Goal: Navigation & Orientation: Find specific page/section

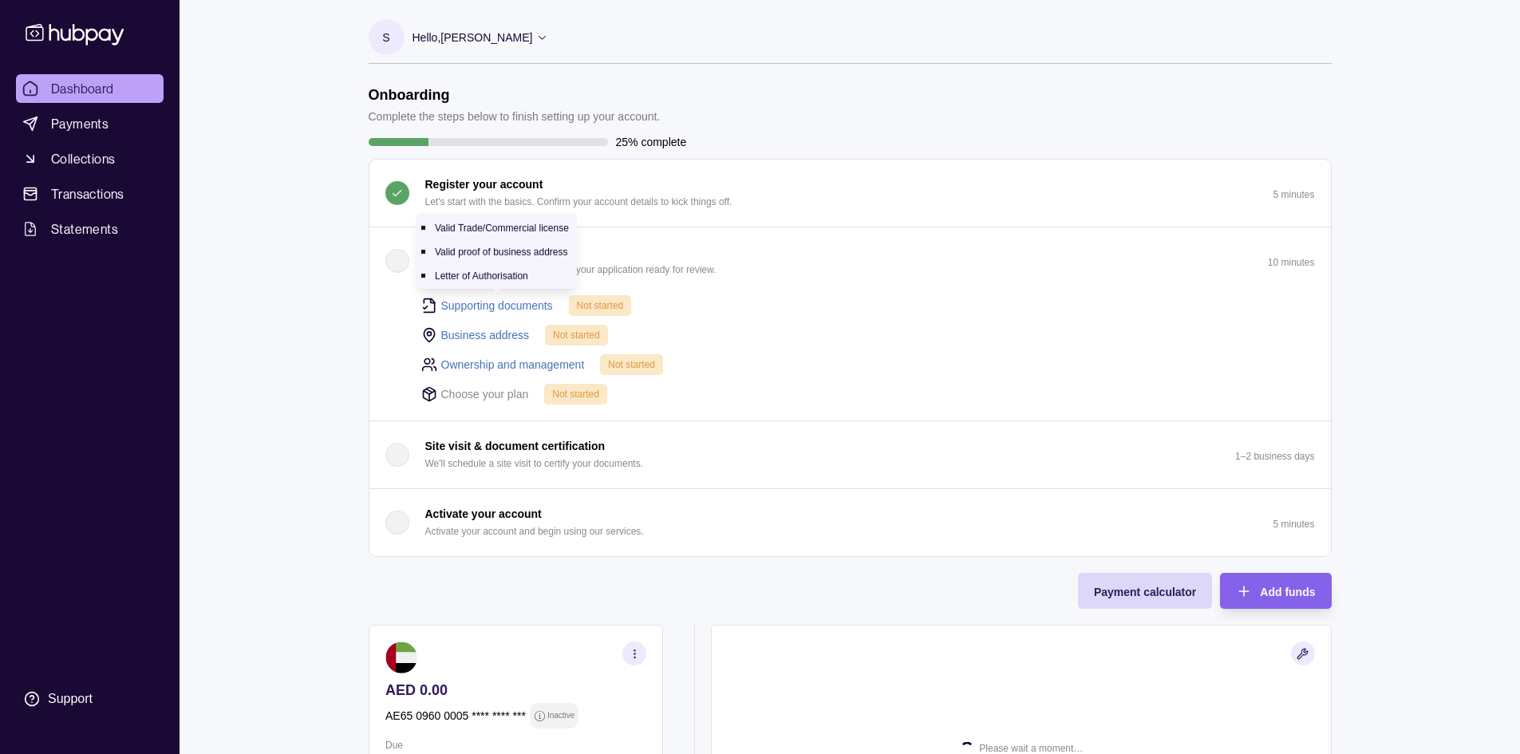
click at [515, 301] on link "Supporting documents" at bounding box center [497, 306] width 112 height 18
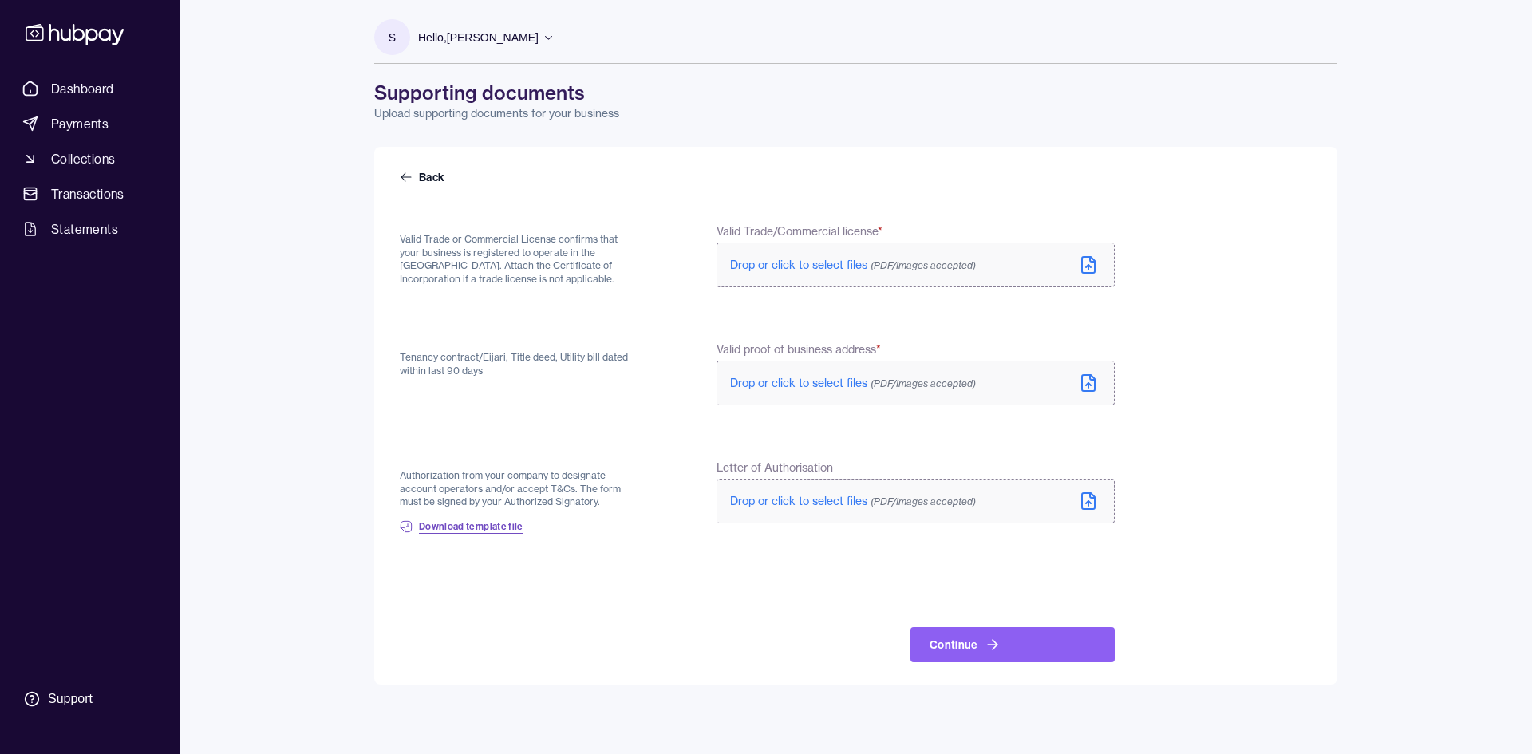
click at [483, 527] on span "Download template file" at bounding box center [471, 526] width 105 height 13
click at [416, 174] on link "Back" at bounding box center [424, 177] width 48 height 16
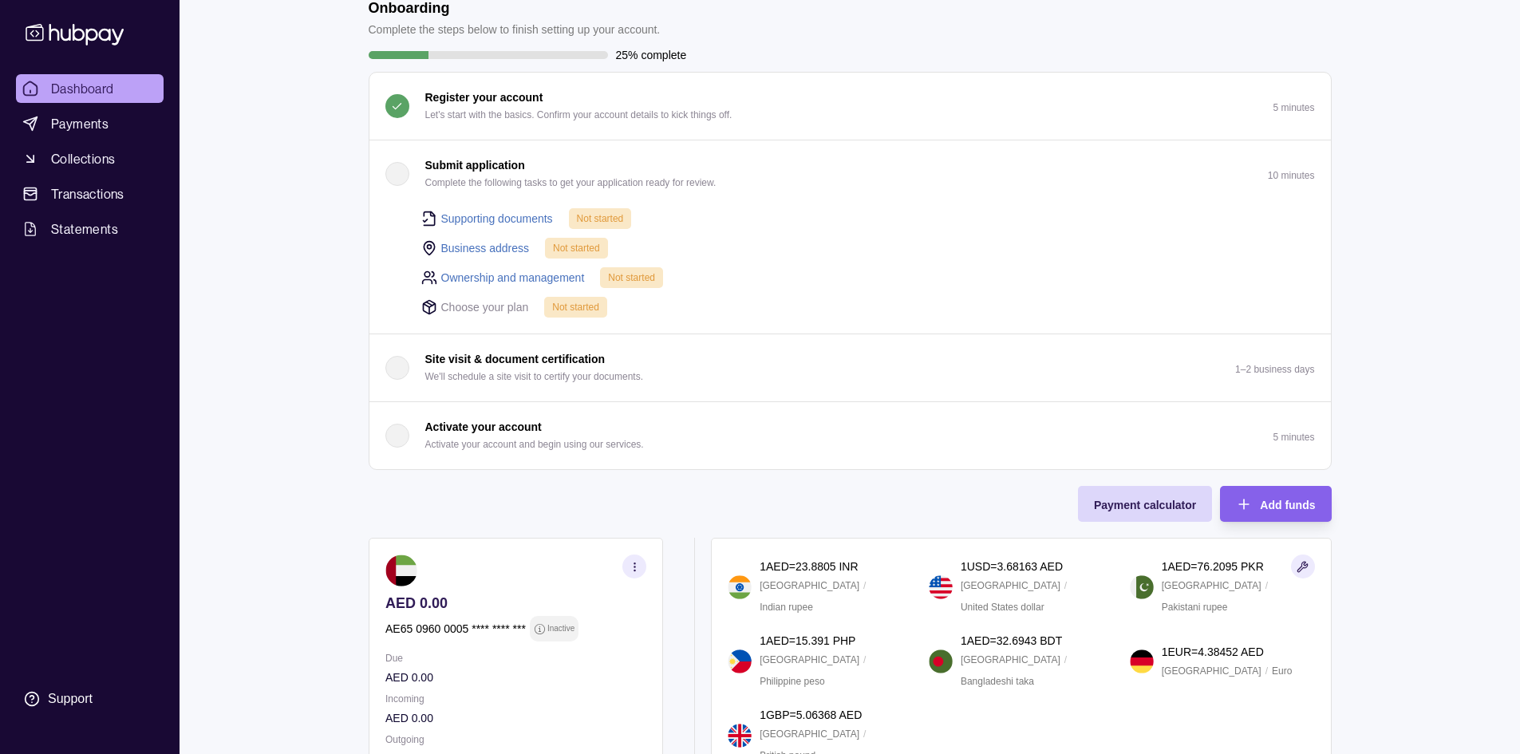
scroll to position [85, 0]
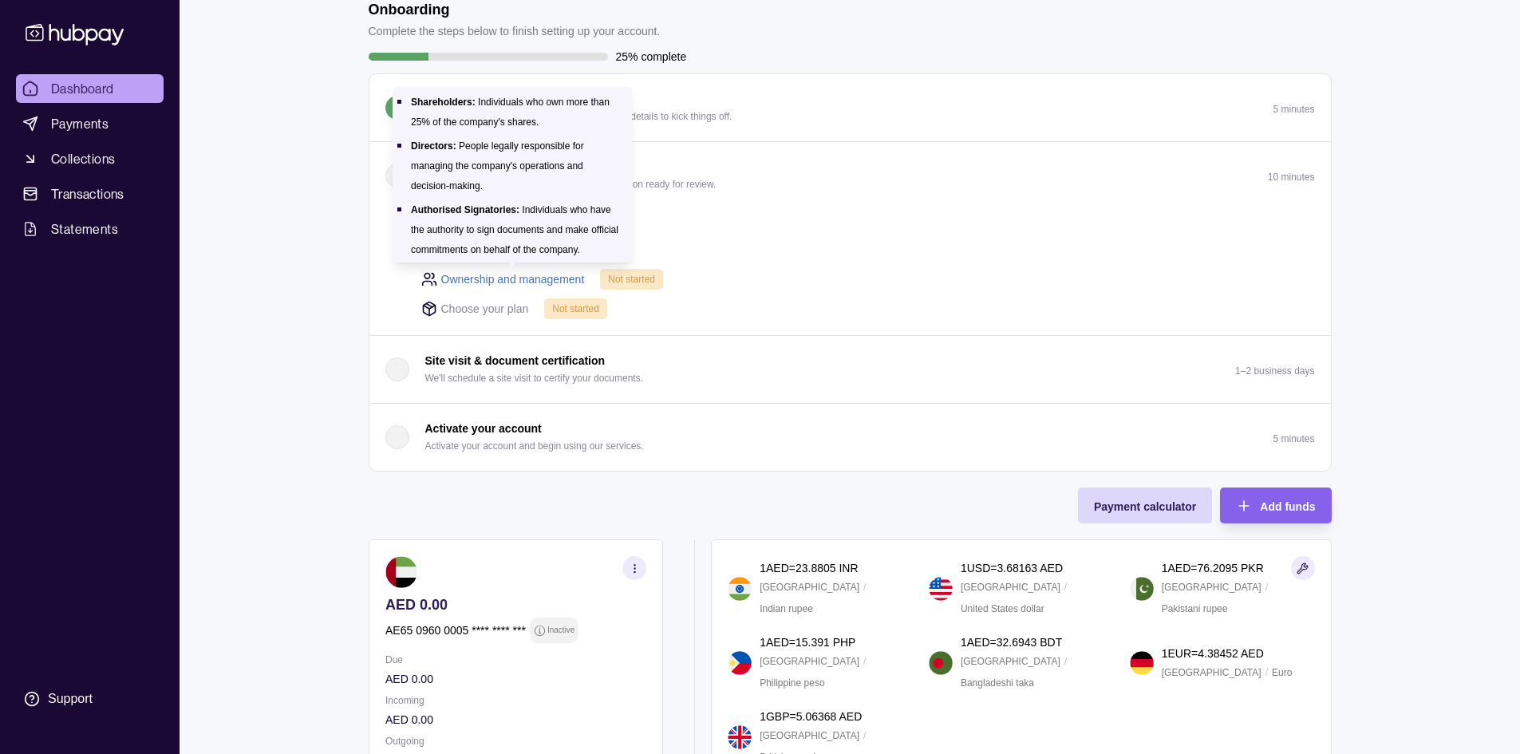
click at [508, 272] on link "Ownership and management" at bounding box center [513, 279] width 144 height 18
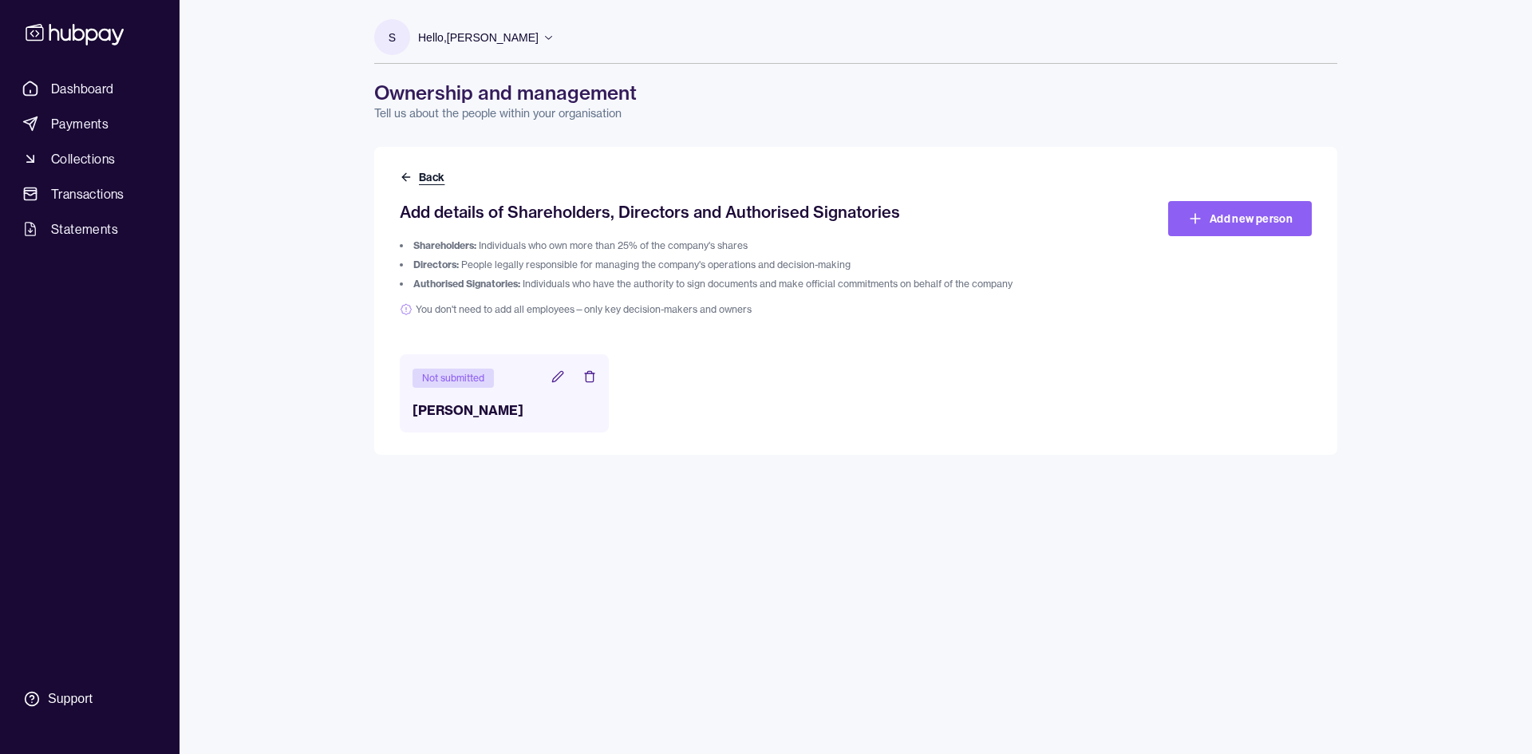
click at [444, 179] on button "Back" at bounding box center [424, 177] width 48 height 16
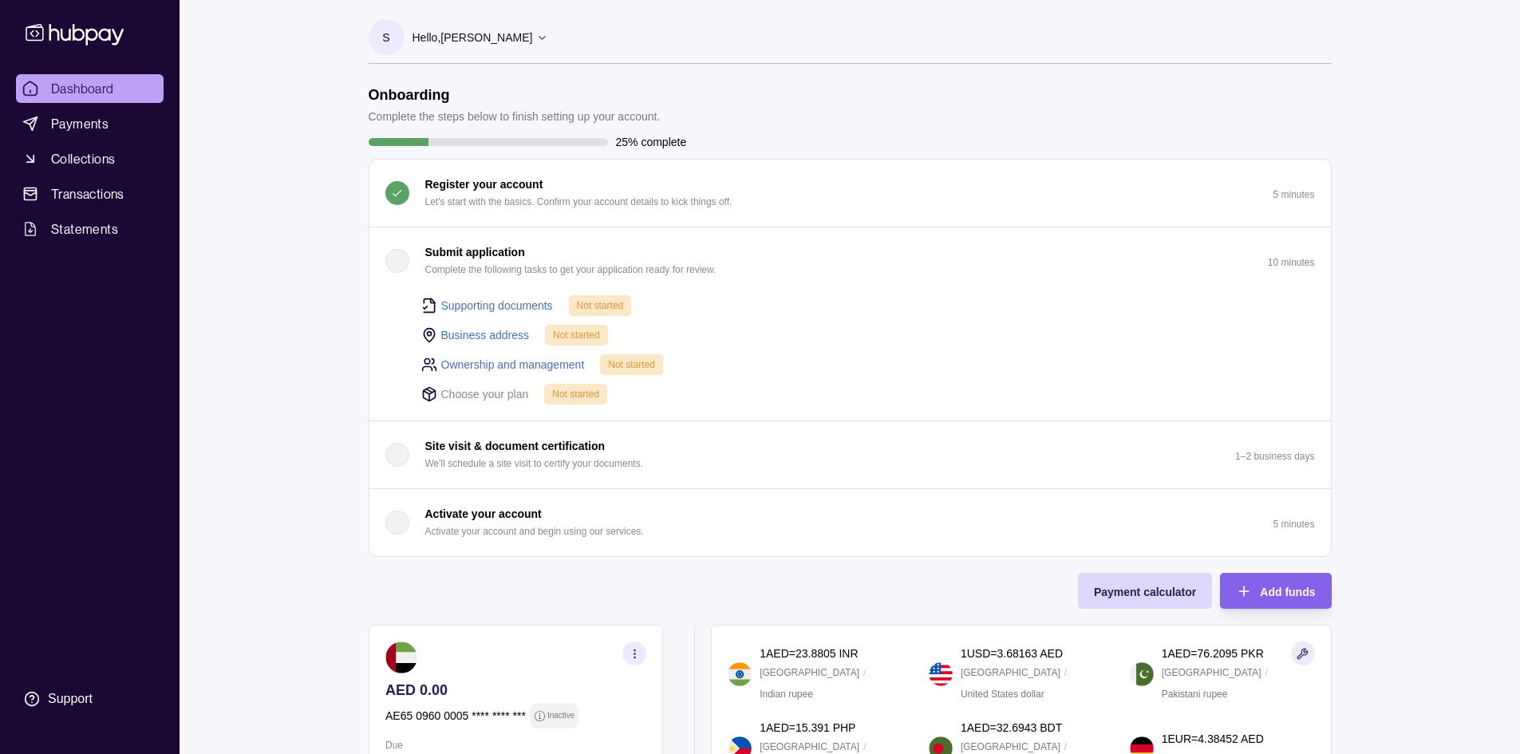
click at [525, 29] on p "Hello, [PERSON_NAME]" at bounding box center [472, 38] width 120 height 18
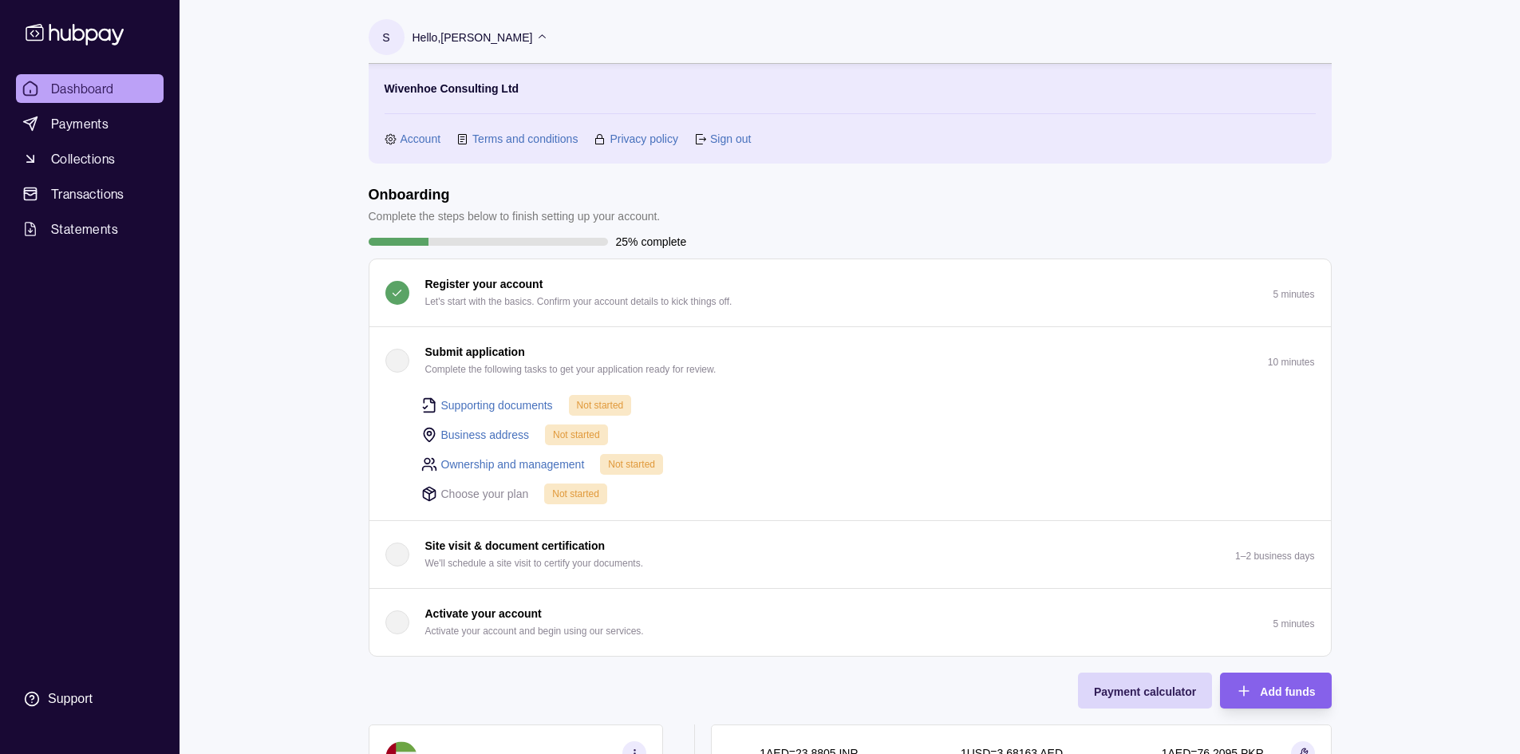
click at [409, 139] on link "Account" at bounding box center [420, 139] width 41 height 18
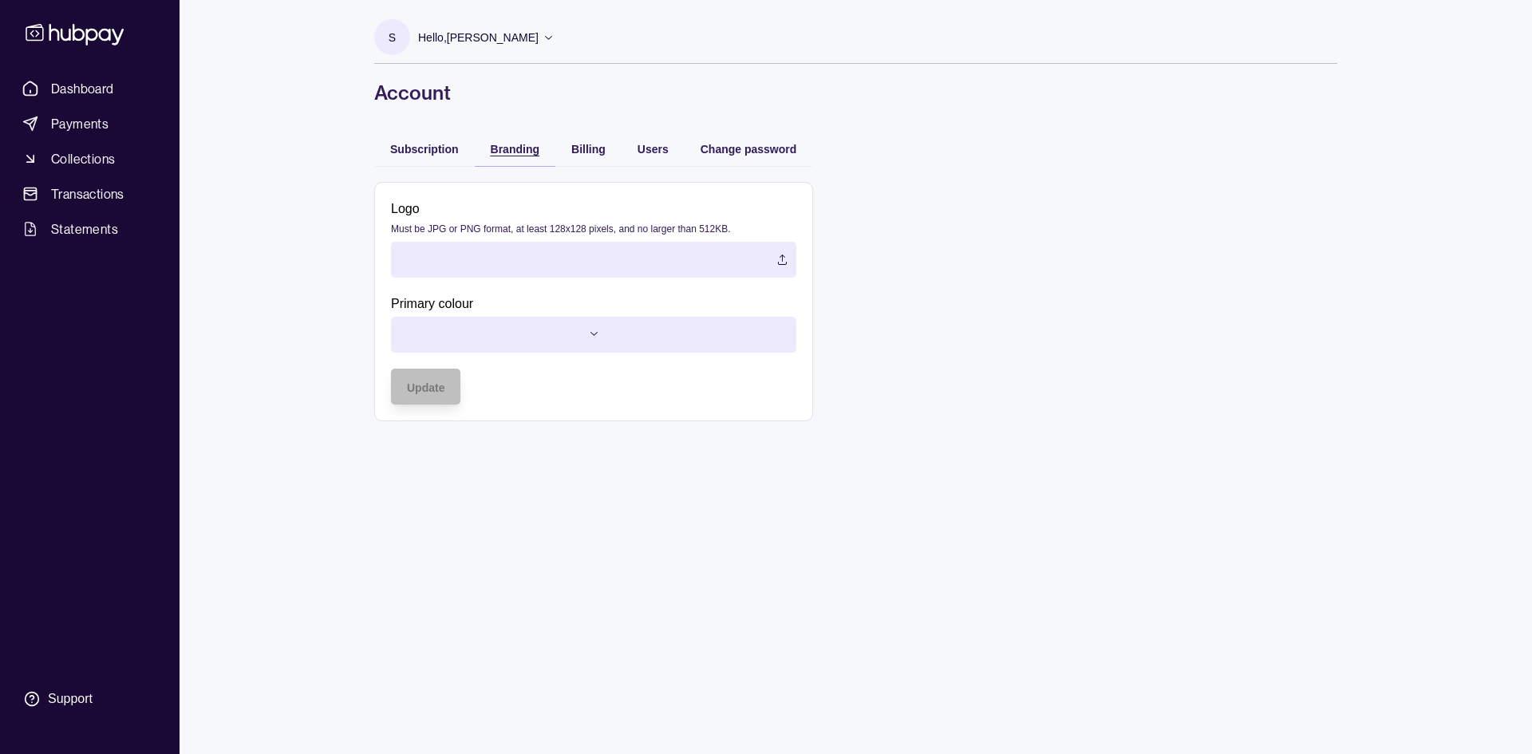
click at [509, 149] on span "Branding" at bounding box center [515, 149] width 49 height 13
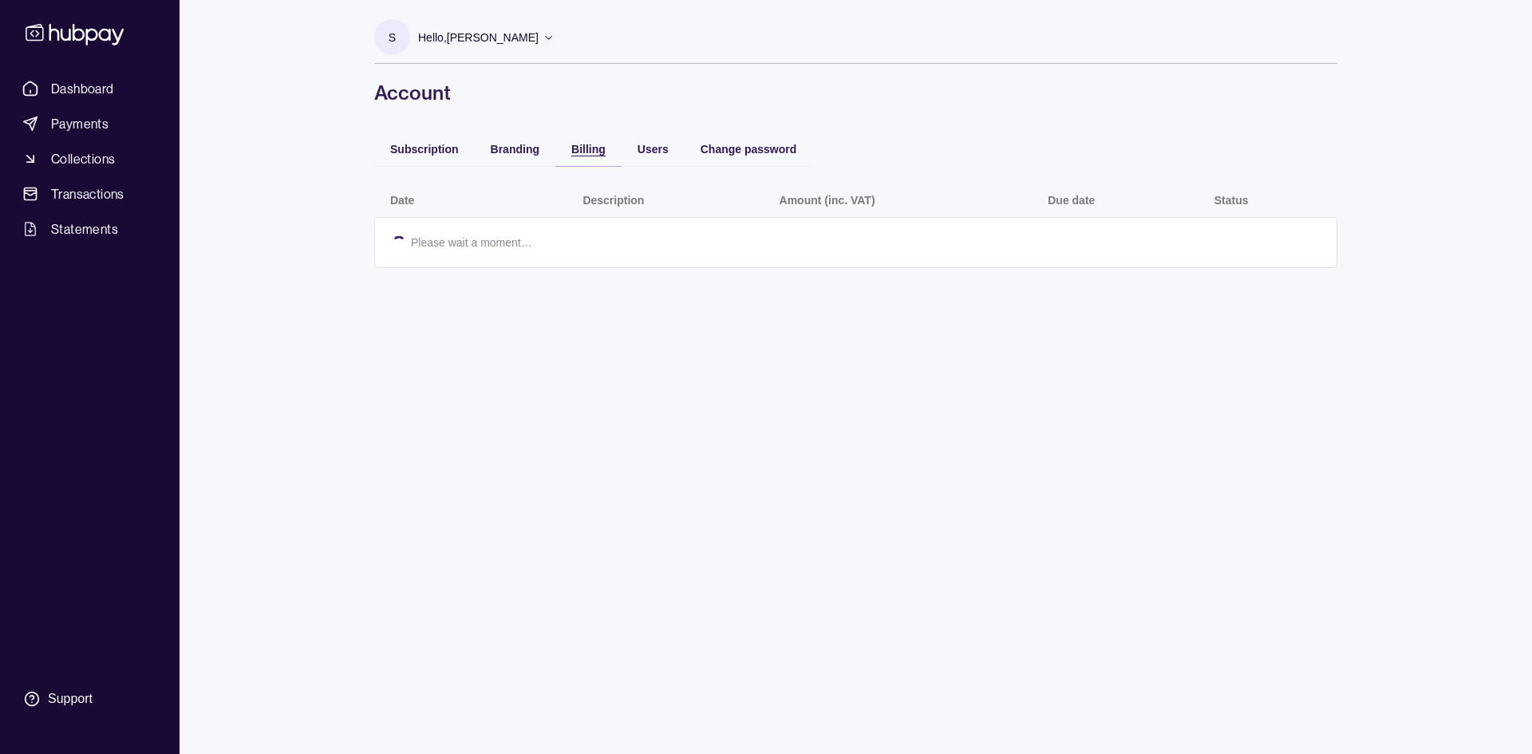
click at [582, 151] on span "Billing" at bounding box center [588, 149] width 34 height 13
click at [664, 144] on span "Users" at bounding box center [652, 149] width 31 height 13
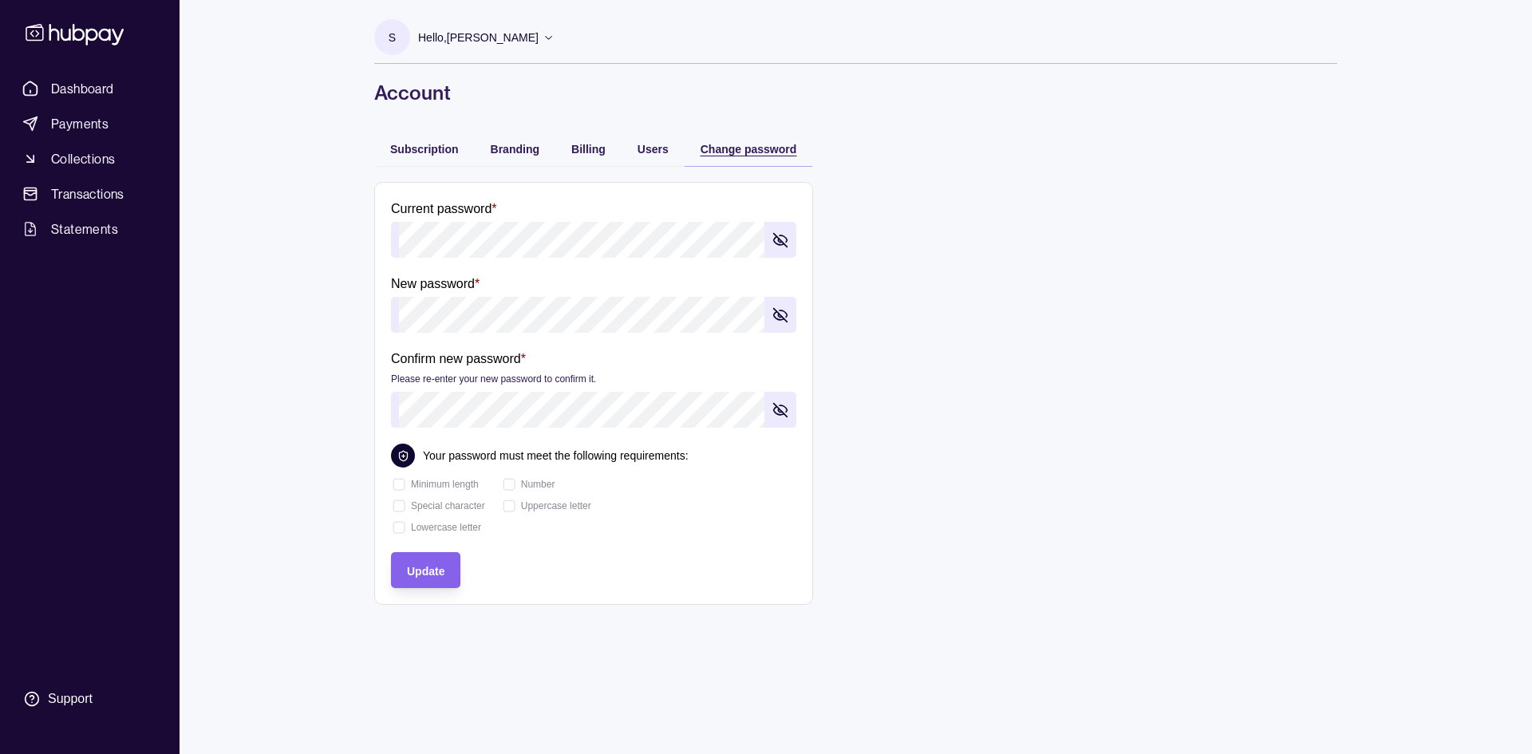
click at [742, 143] on span "Change password" at bounding box center [748, 149] width 97 height 13
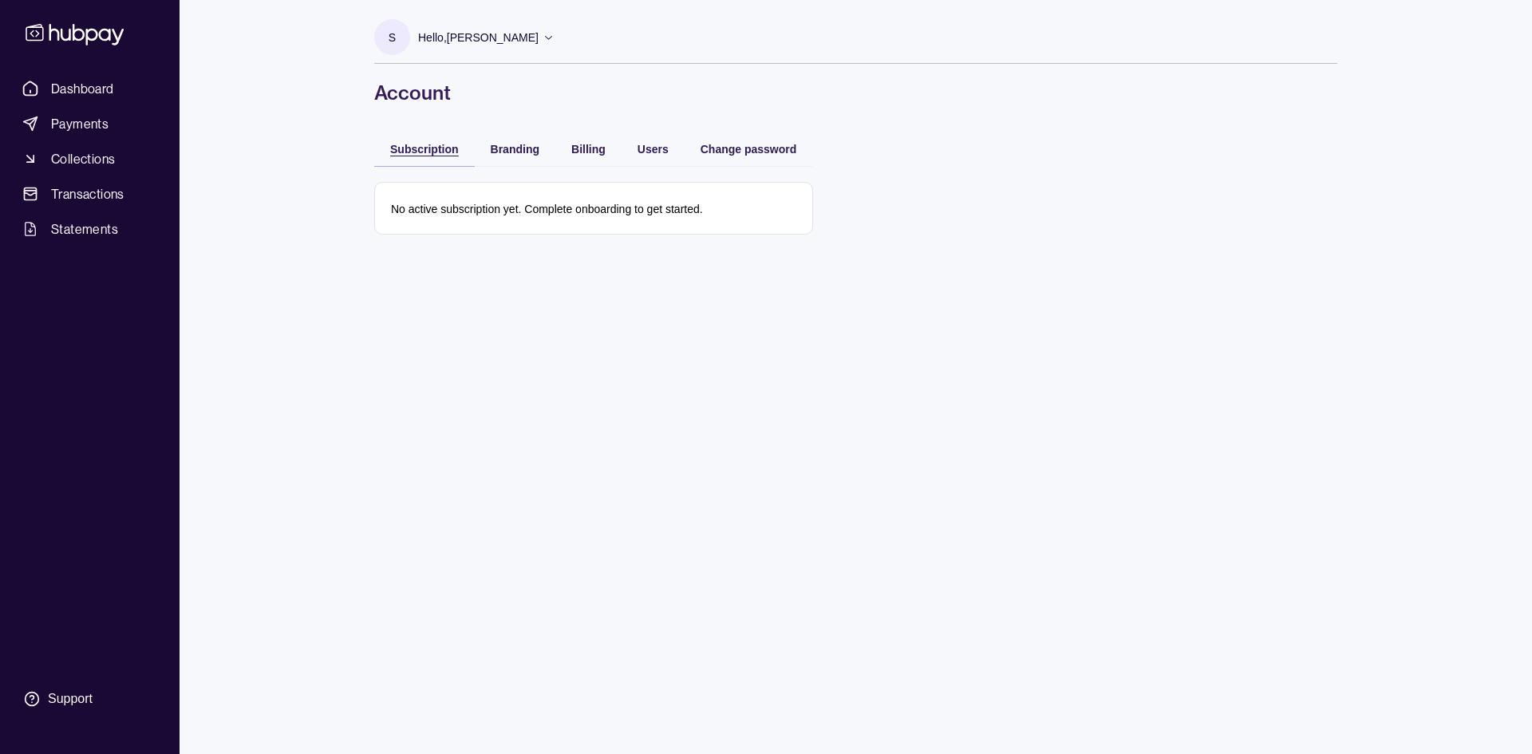
click at [432, 152] on span "Subscription" at bounding box center [424, 149] width 69 height 13
click at [460, 41] on p "Hello, [PERSON_NAME]" at bounding box center [478, 38] width 120 height 18
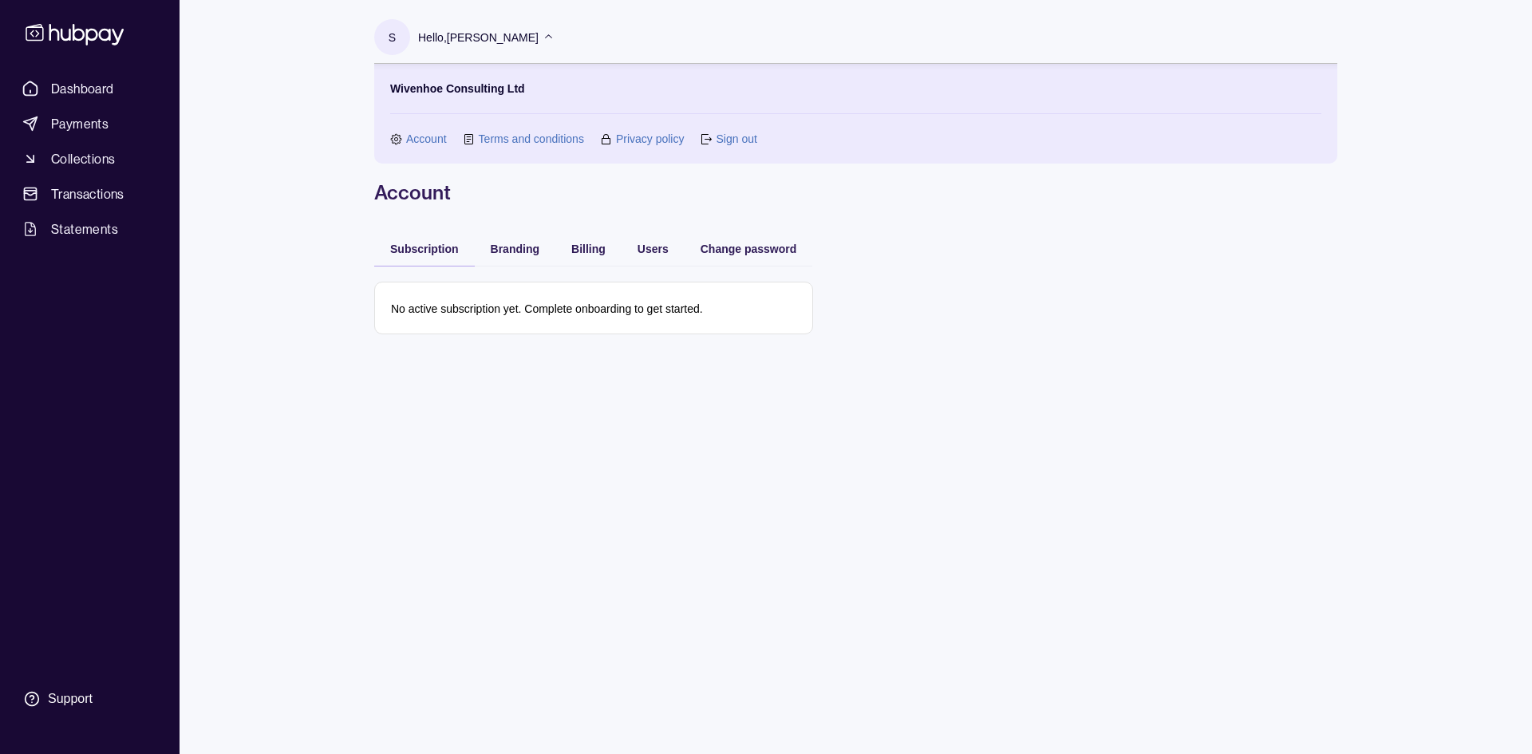
click at [424, 140] on link "Account" at bounding box center [426, 139] width 41 height 18
click at [404, 35] on section "S" at bounding box center [392, 37] width 36 height 36
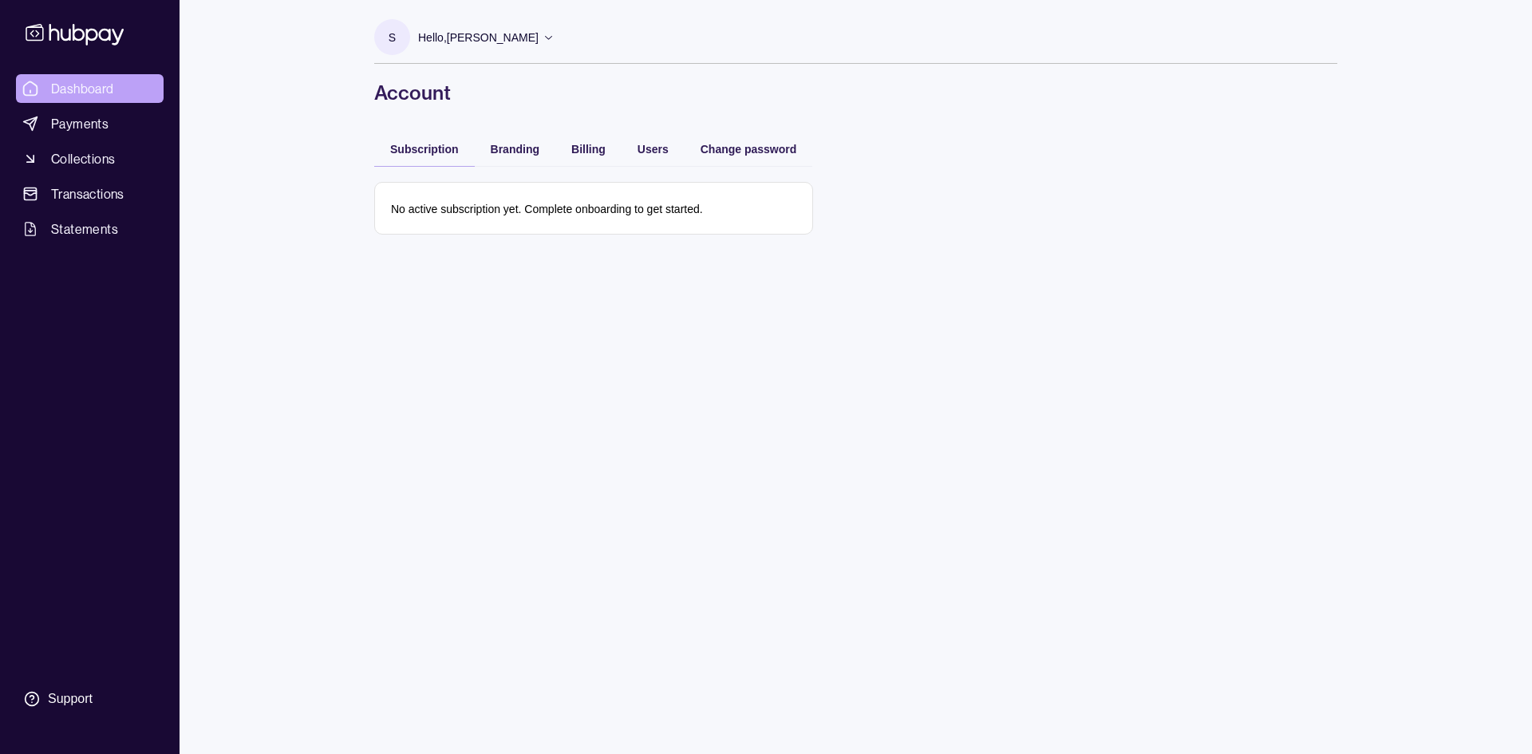
click at [113, 77] on link "Dashboard" at bounding box center [90, 88] width 148 height 29
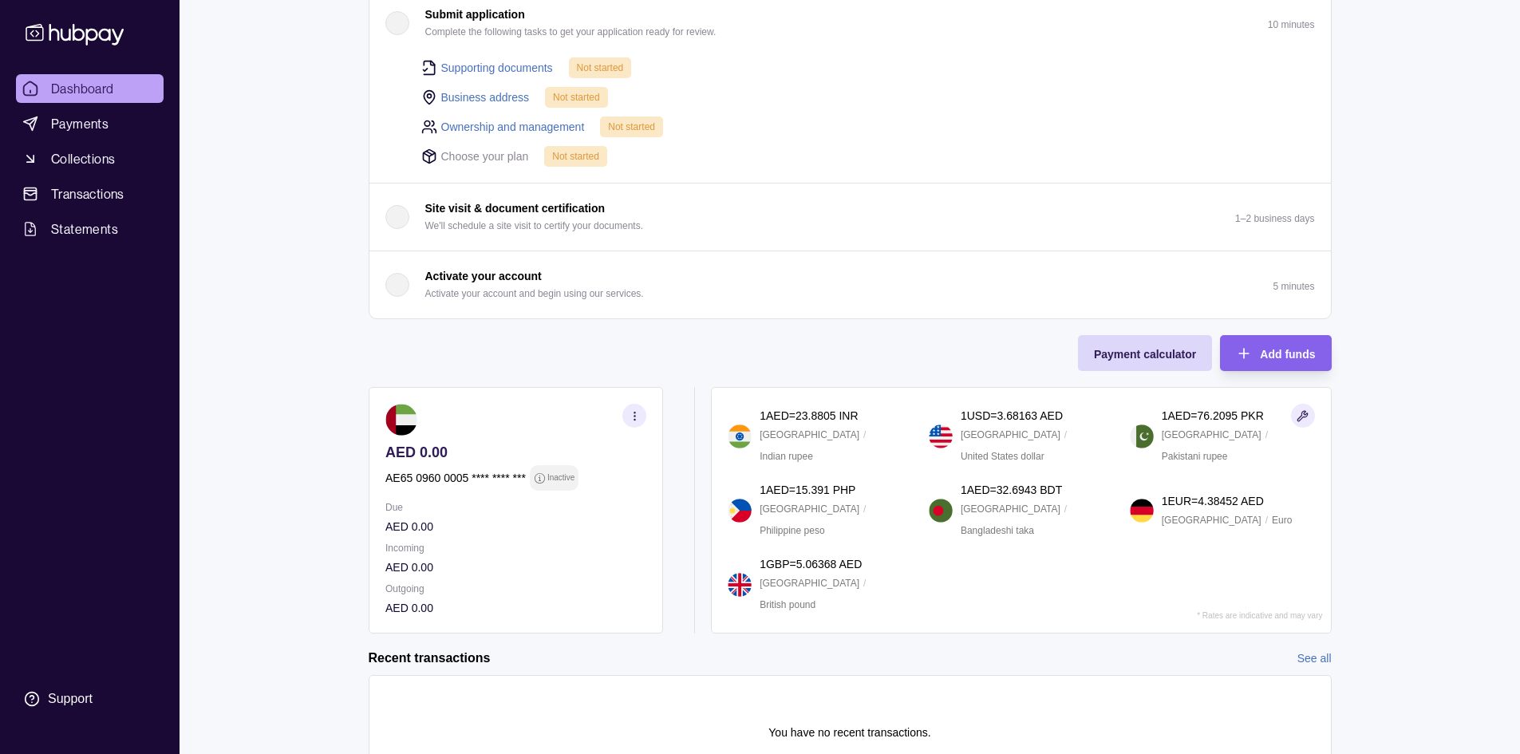
scroll to position [239, 0]
